Goal: Task Accomplishment & Management: Complete application form

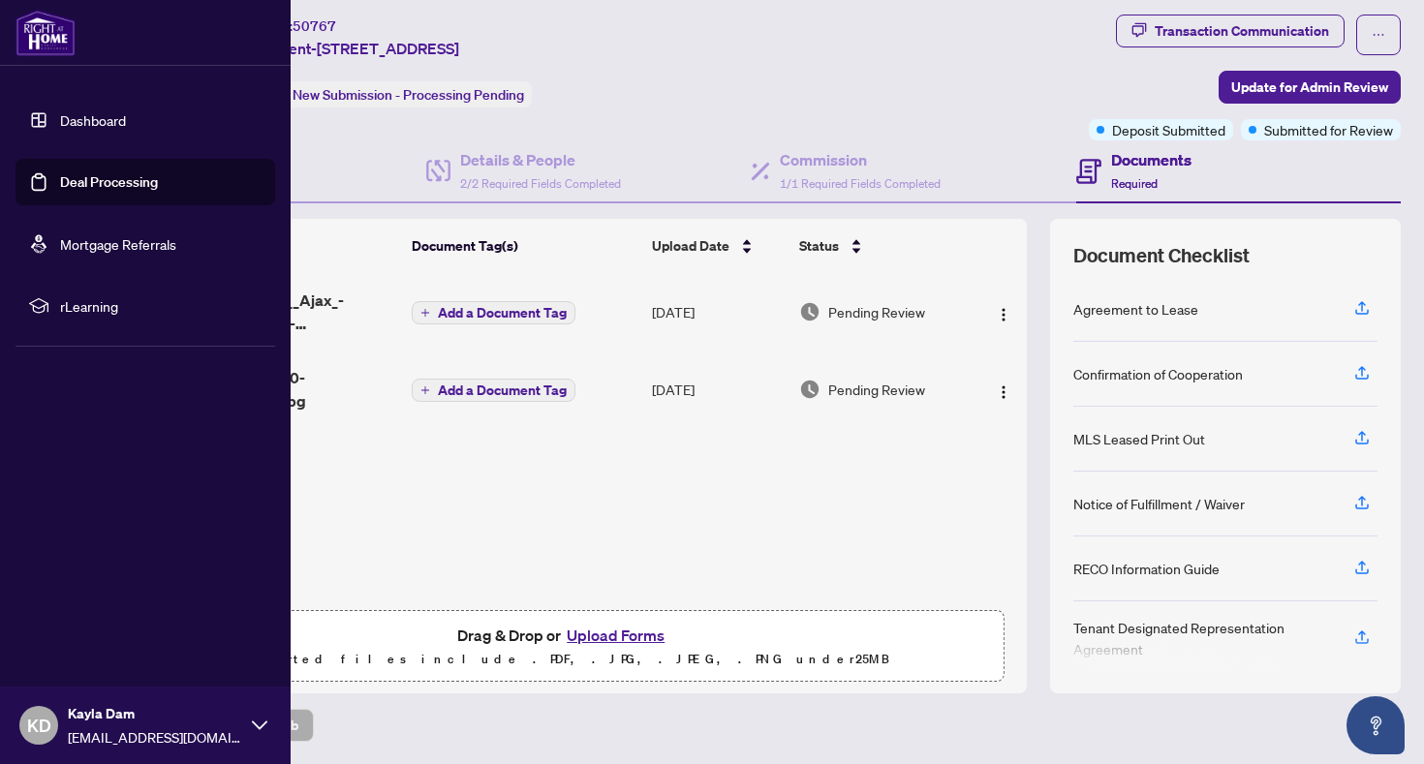
click at [60, 129] on link "Dashboard" at bounding box center [93, 119] width 66 height 17
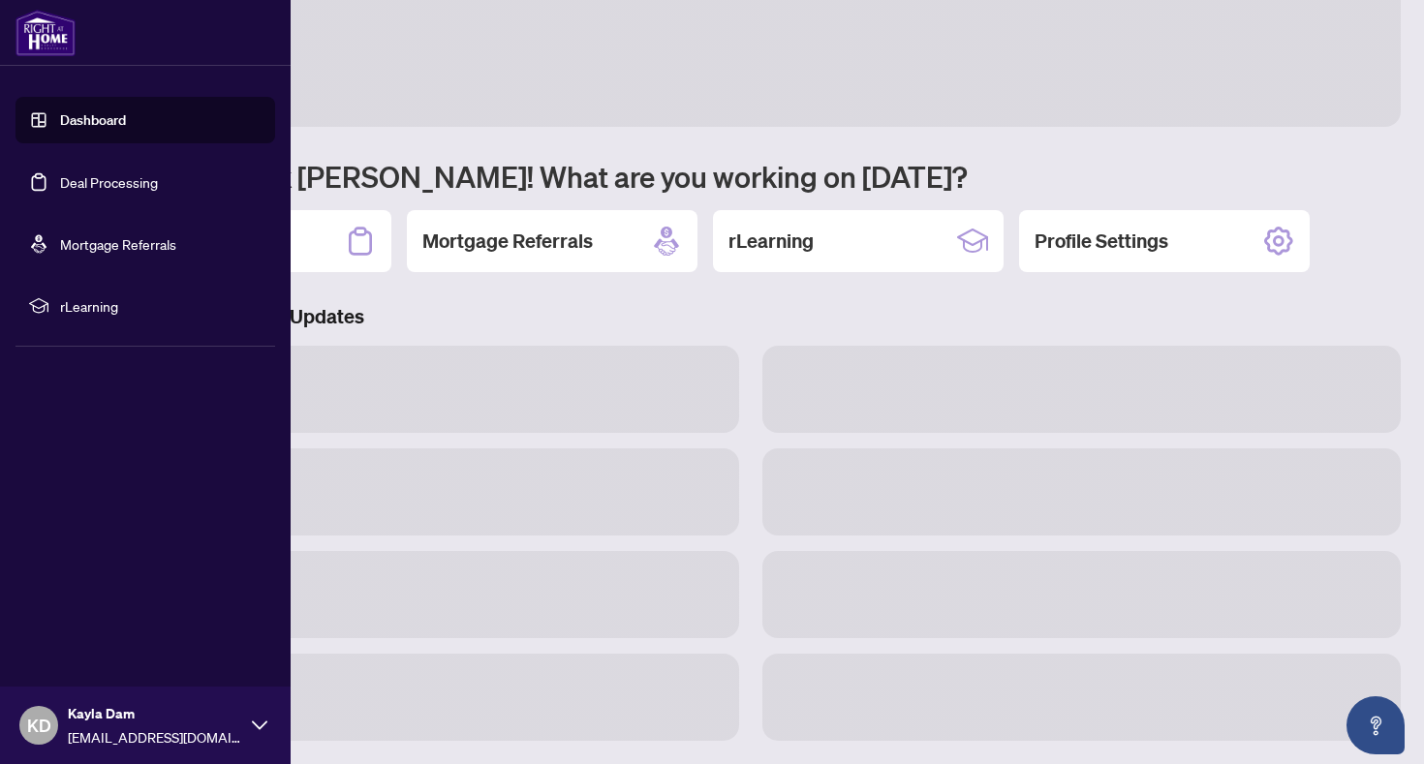
scroll to position [39, 0]
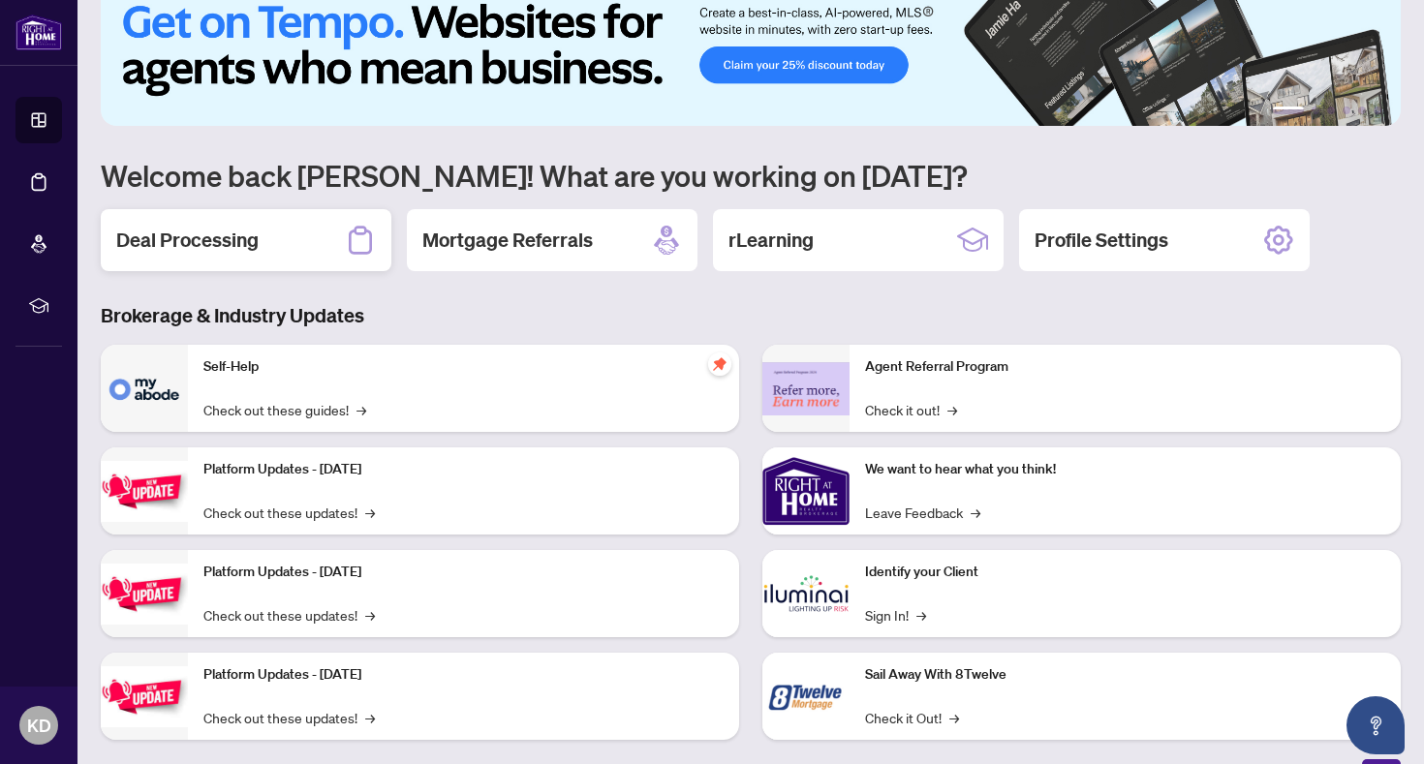
click at [333, 237] on div "Deal Processing" at bounding box center [246, 240] width 291 height 62
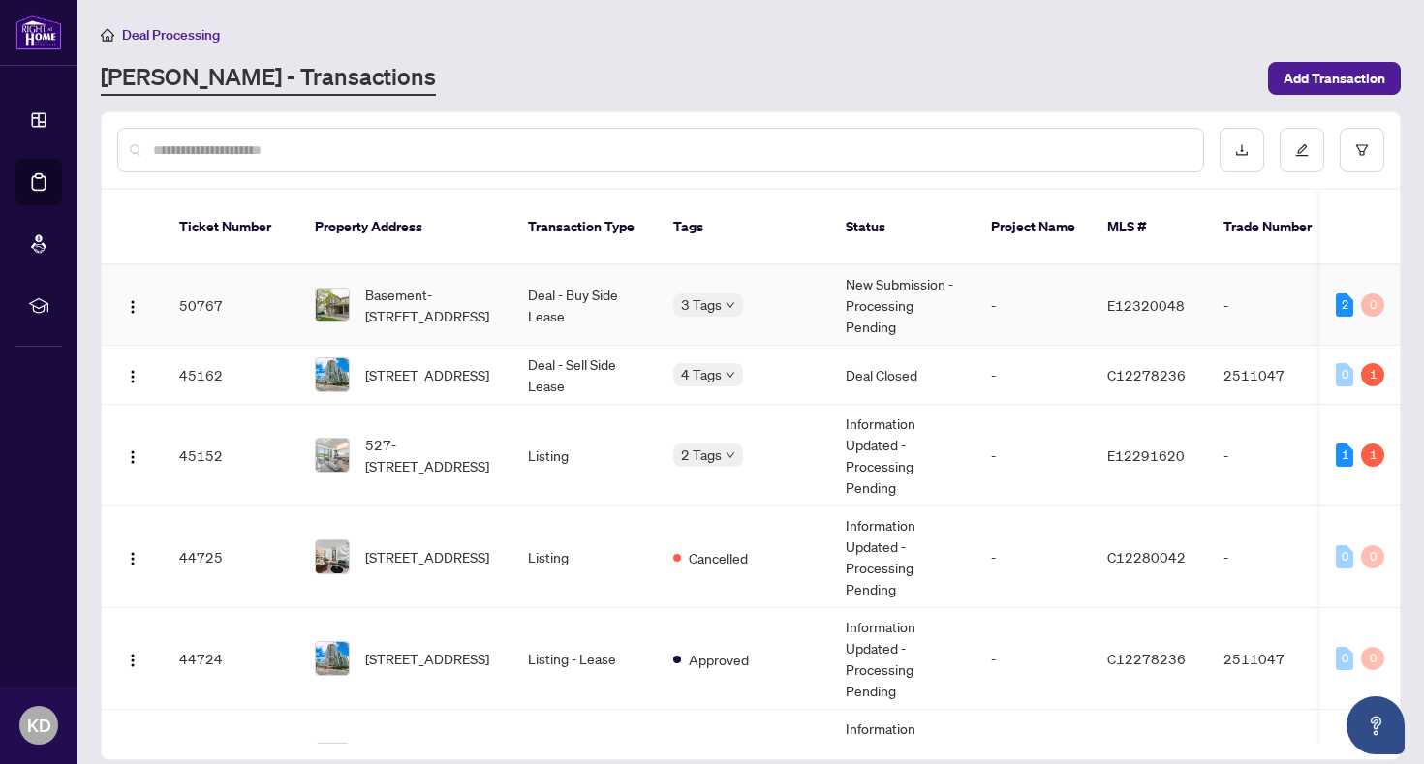
click at [635, 288] on td "Deal - Buy Side Lease" at bounding box center [584, 305] width 145 height 80
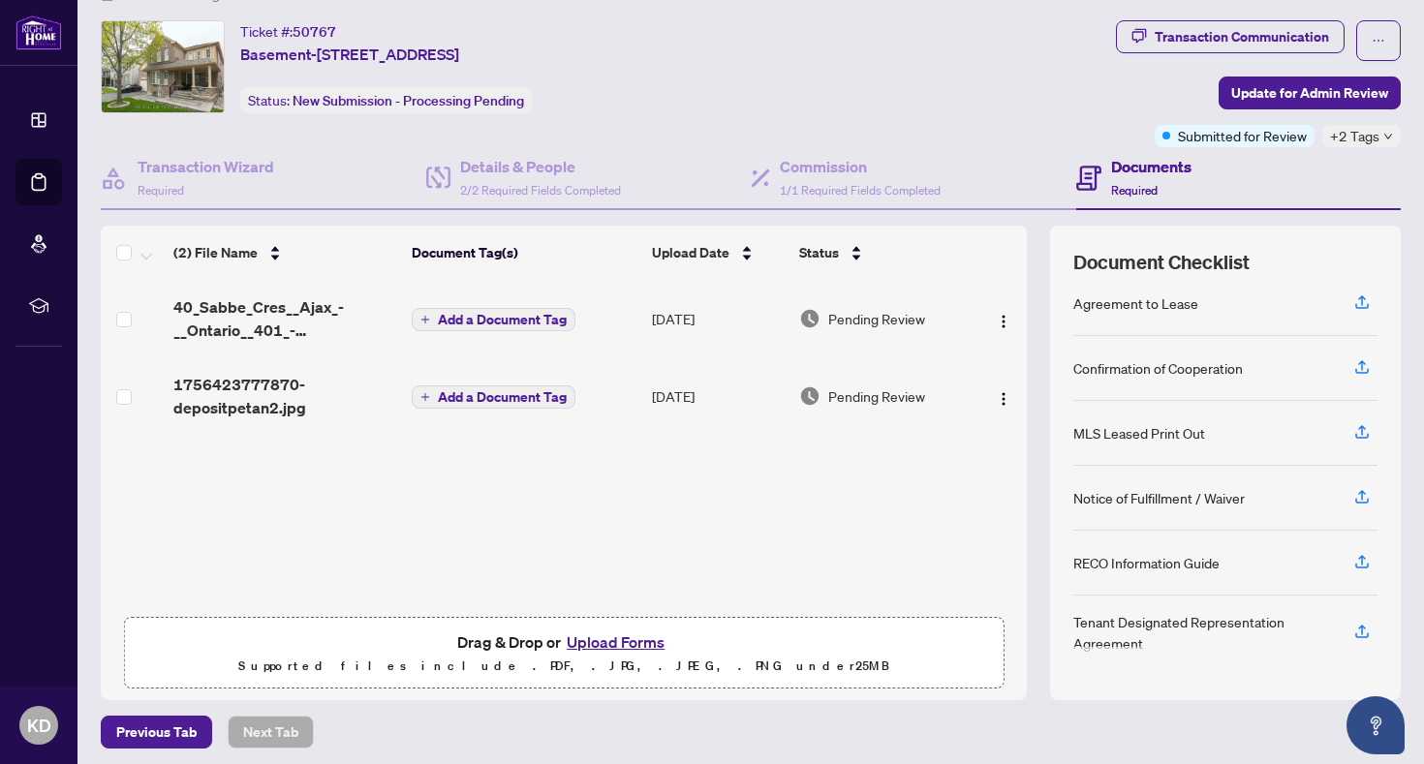
scroll to position [46, 0]
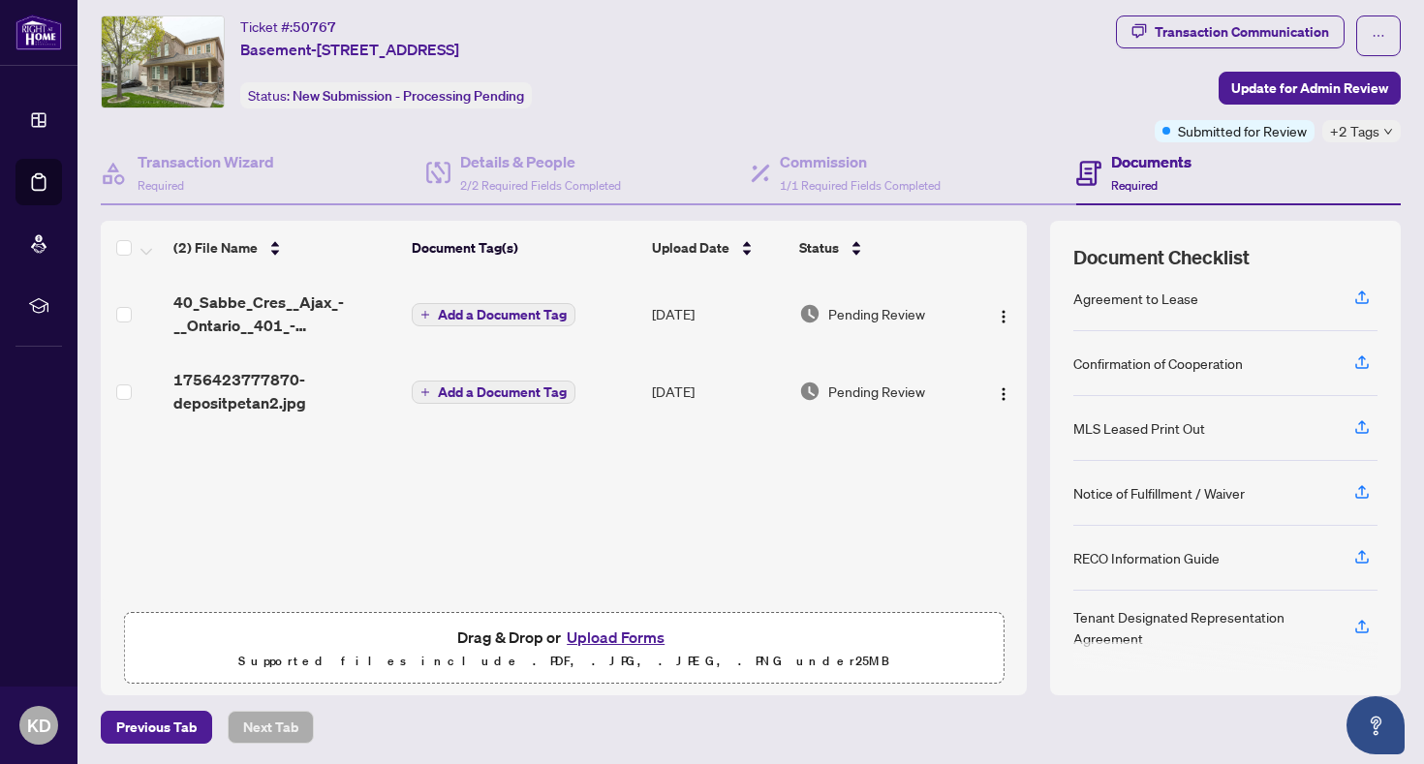
click at [595, 641] on button "Upload Forms" at bounding box center [615, 637] width 109 height 25
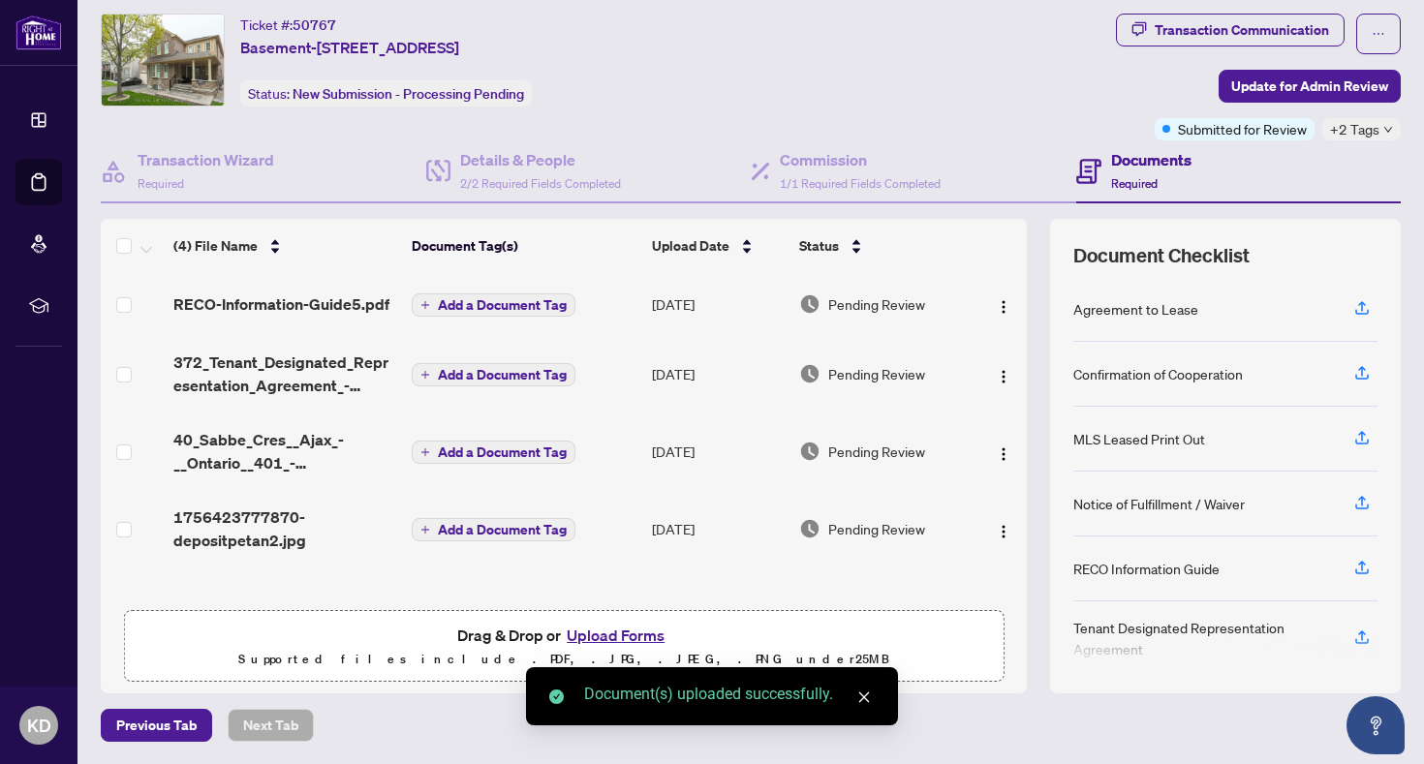
scroll to position [13, 0]
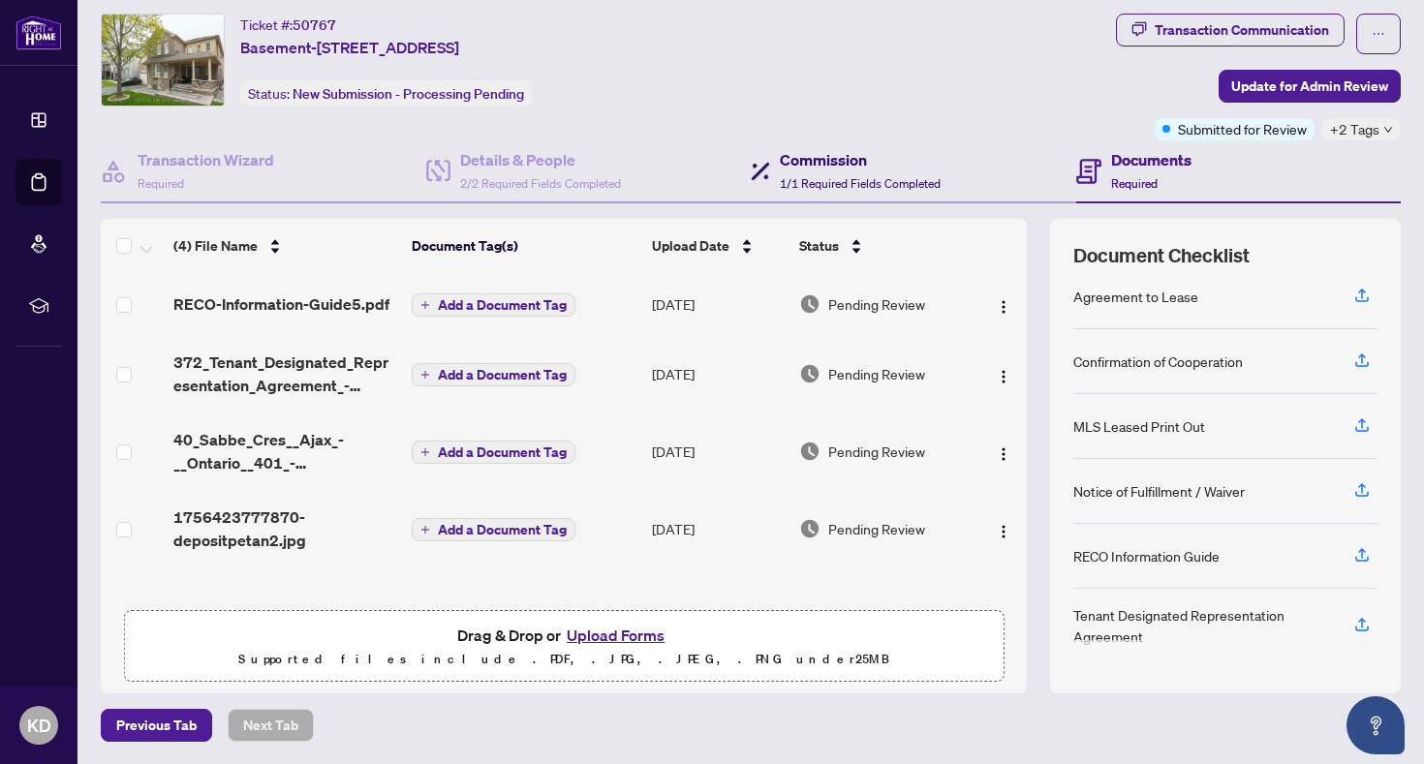
click at [840, 161] on h4 "Commission" at bounding box center [860, 159] width 161 height 23
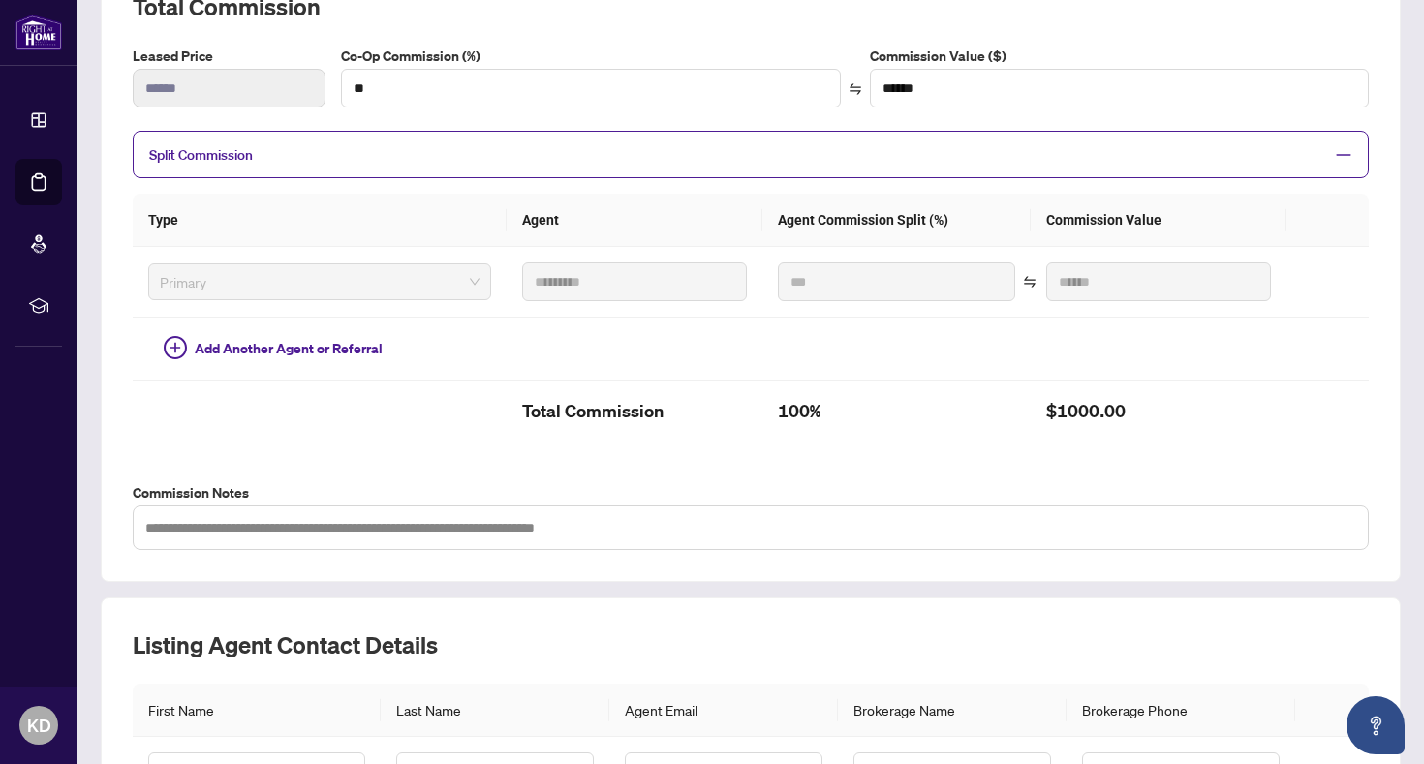
scroll to position [515, 0]
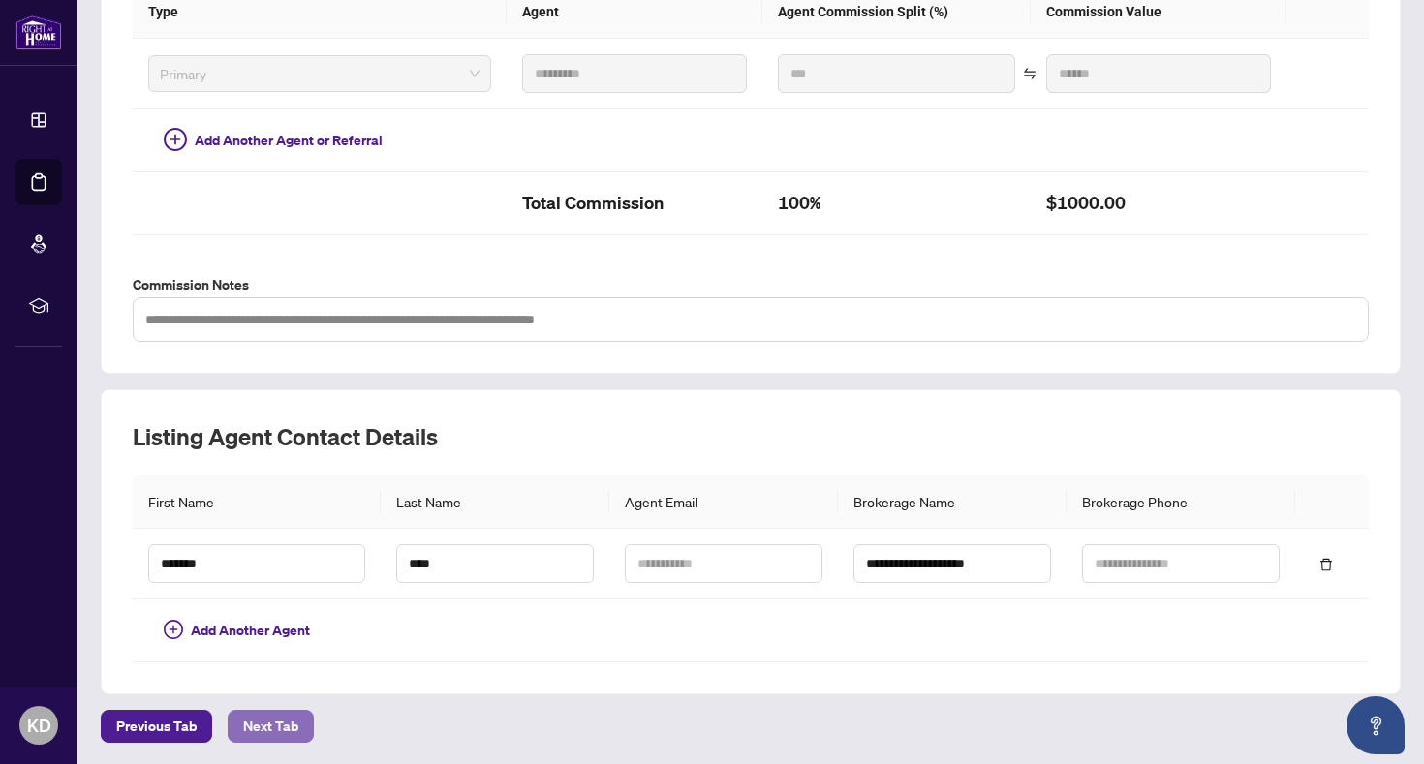
click at [266, 714] on span "Next Tab" at bounding box center [270, 726] width 55 height 31
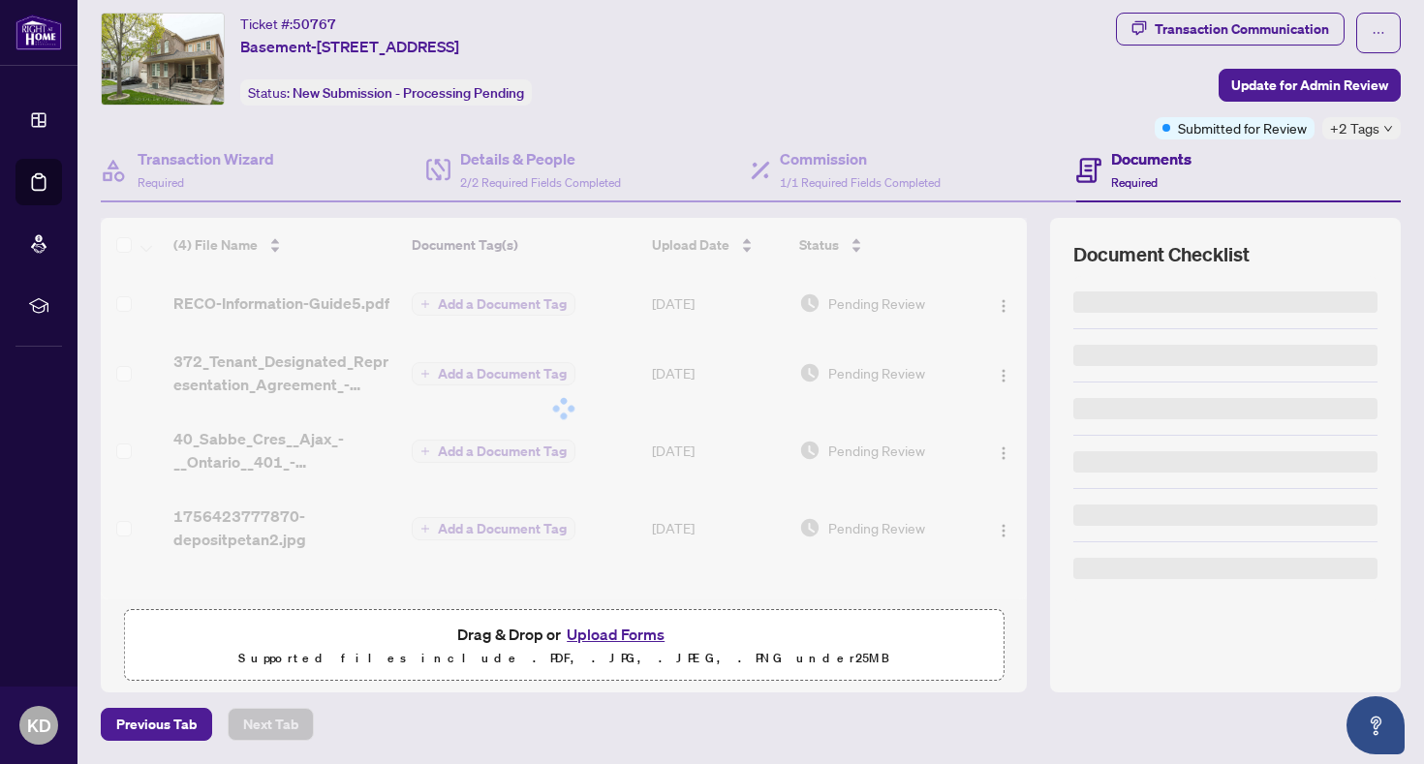
scroll to position [47, 0]
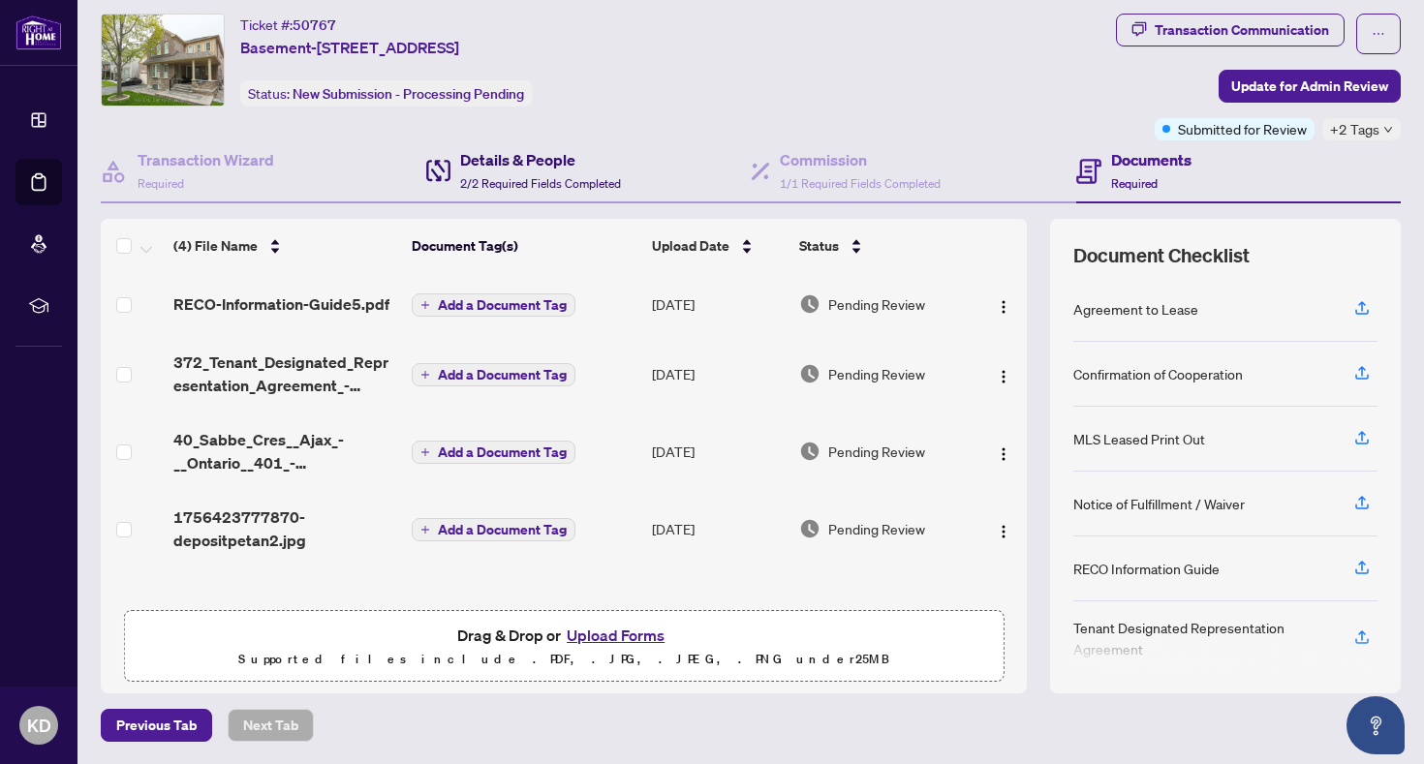
click at [547, 170] on h4 "Details & People" at bounding box center [540, 159] width 161 height 23
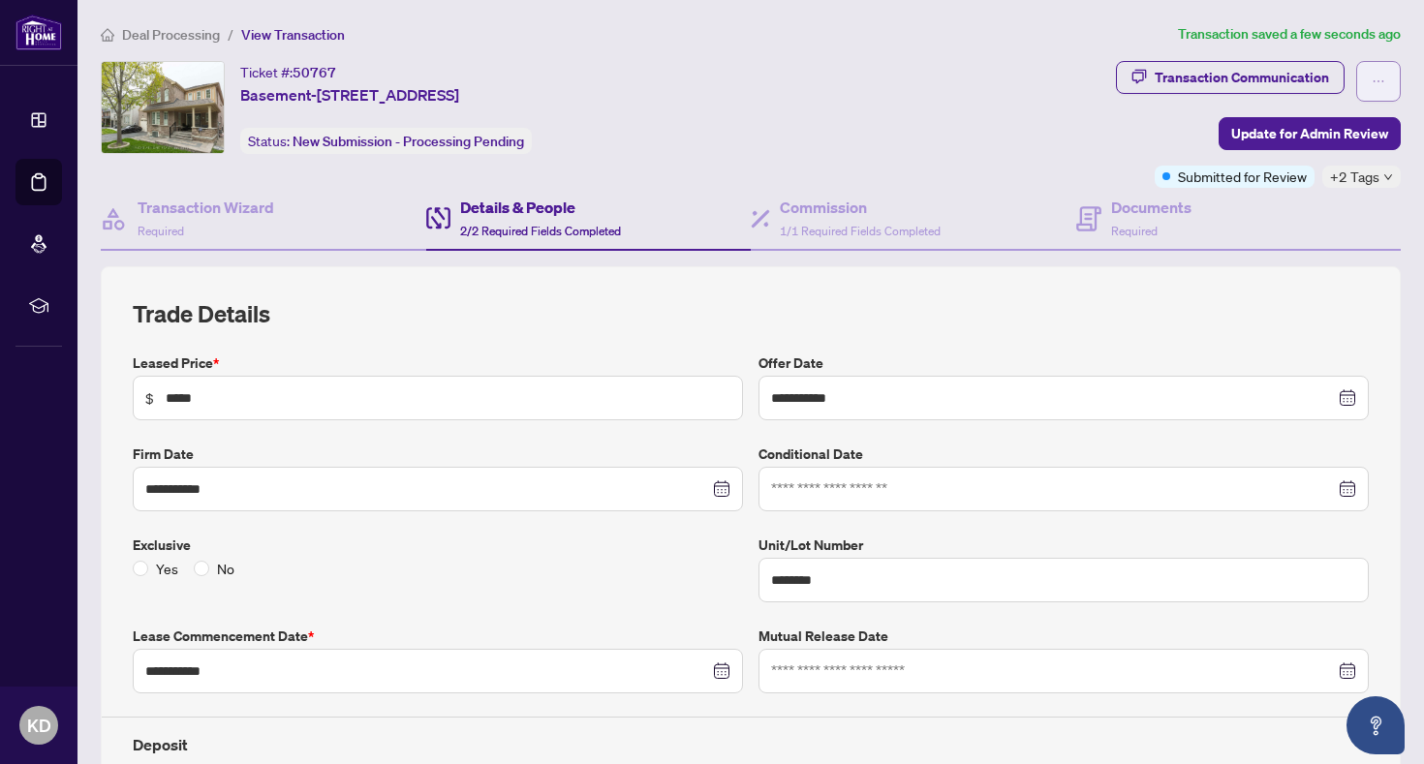
click at [1386, 99] on button "button" at bounding box center [1378, 81] width 45 height 41
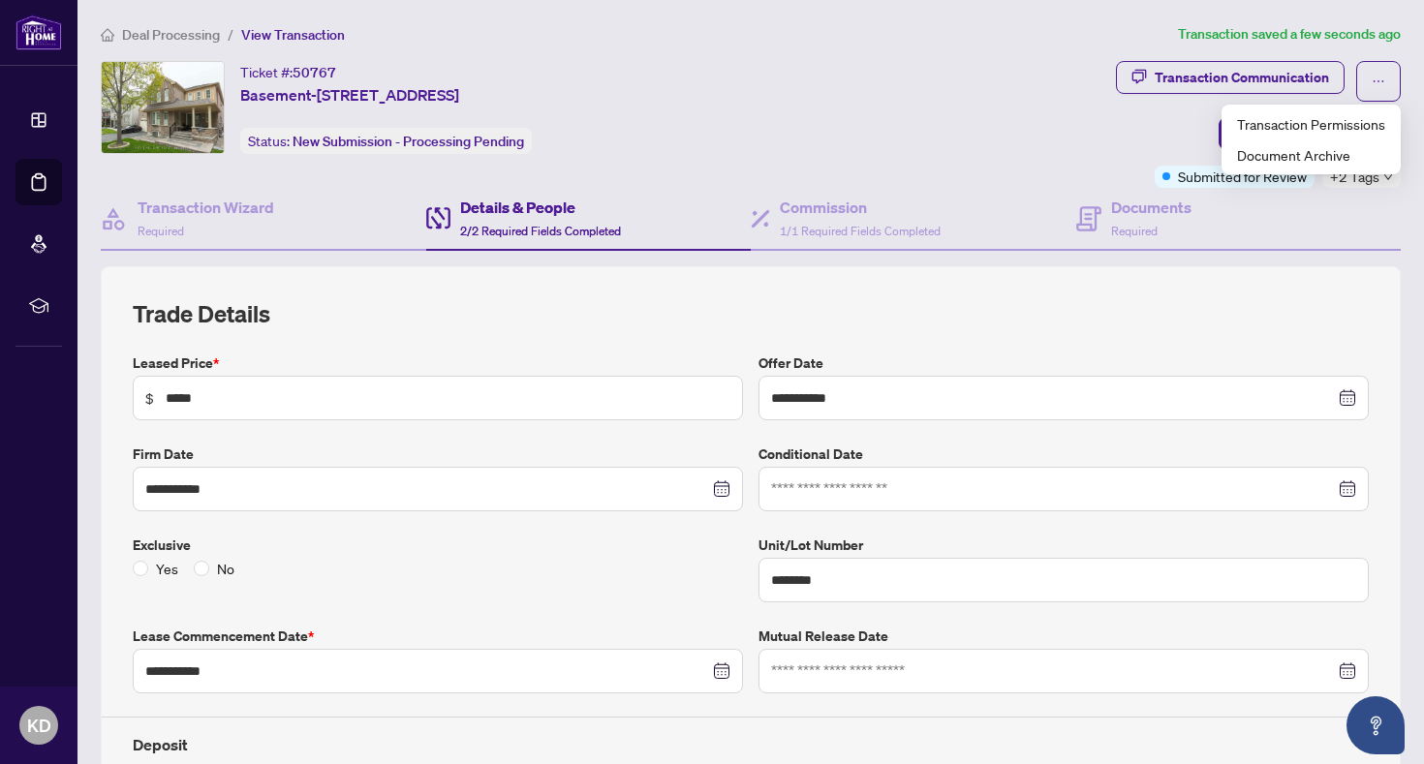
click at [1064, 113] on div "Ticket #: 50767 Basement-[STREET_ADDRESS] Status: New Submission - Processing P…" at bounding box center [604, 107] width 1007 height 93
click at [1232, 130] on button "Update for Admin Review" at bounding box center [1310, 133] width 182 height 33
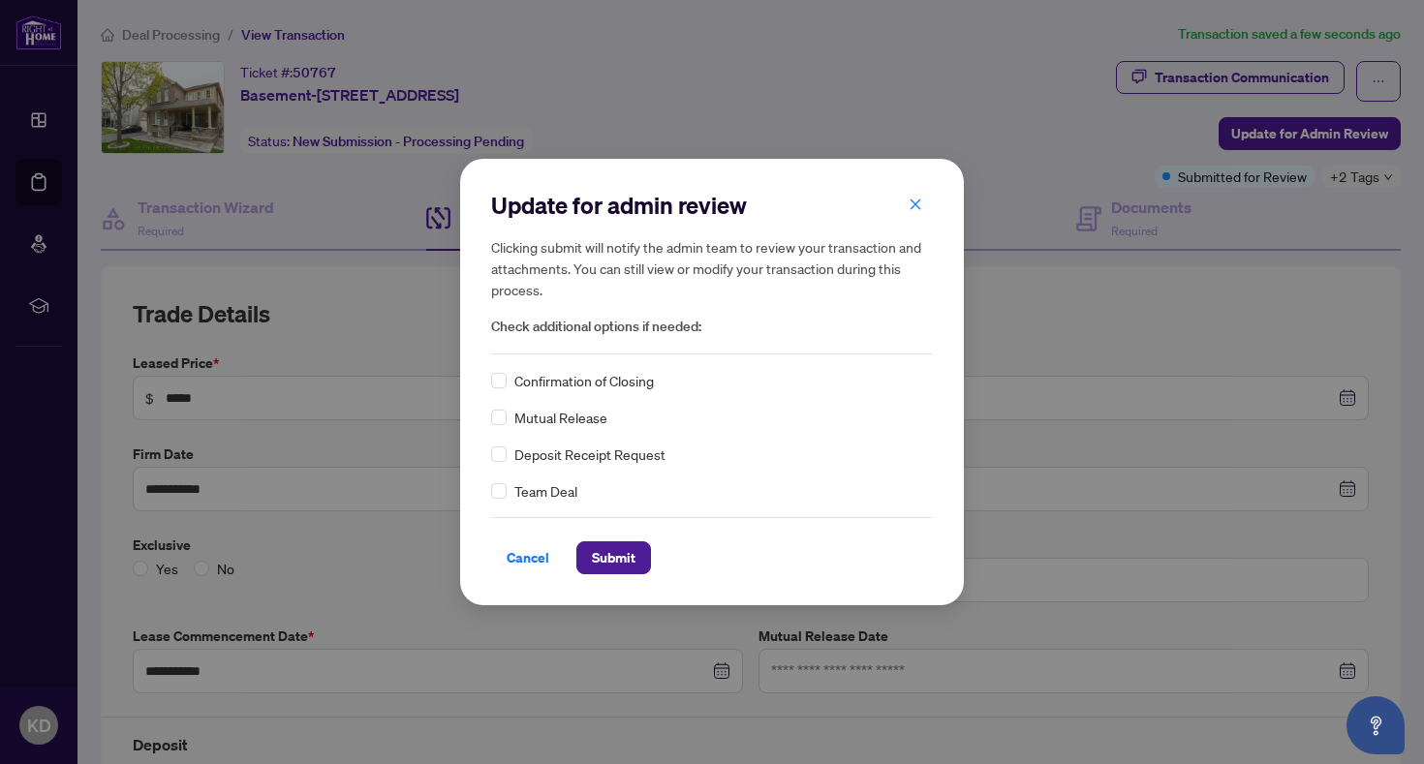
click at [507, 379] on div "Confirmation of Closing" at bounding box center [712, 380] width 442 height 21
click at [628, 551] on span "Submit" at bounding box center [614, 557] width 44 height 31
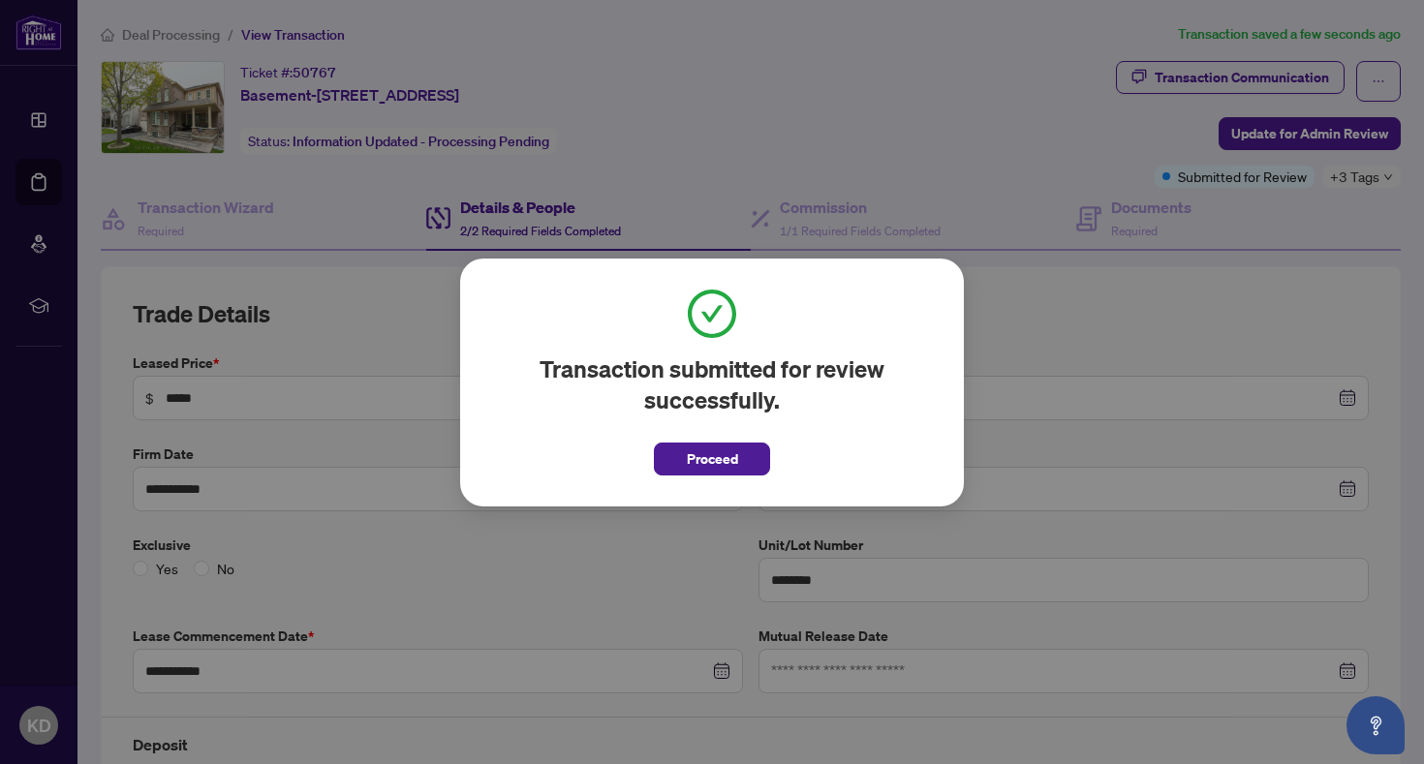
click at [663, 442] on span "Proceed" at bounding box center [712, 453] width 116 height 45
click at [681, 457] on button "Proceed" at bounding box center [712, 459] width 116 height 33
